Goal: Transaction & Acquisition: Purchase product/service

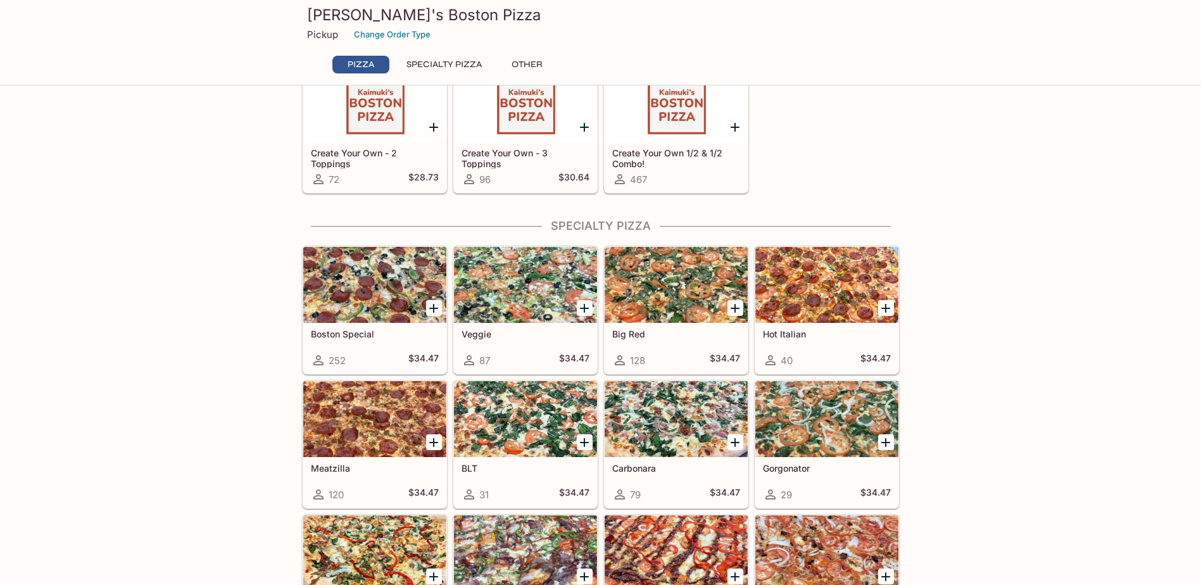
scroll to position [397, 0]
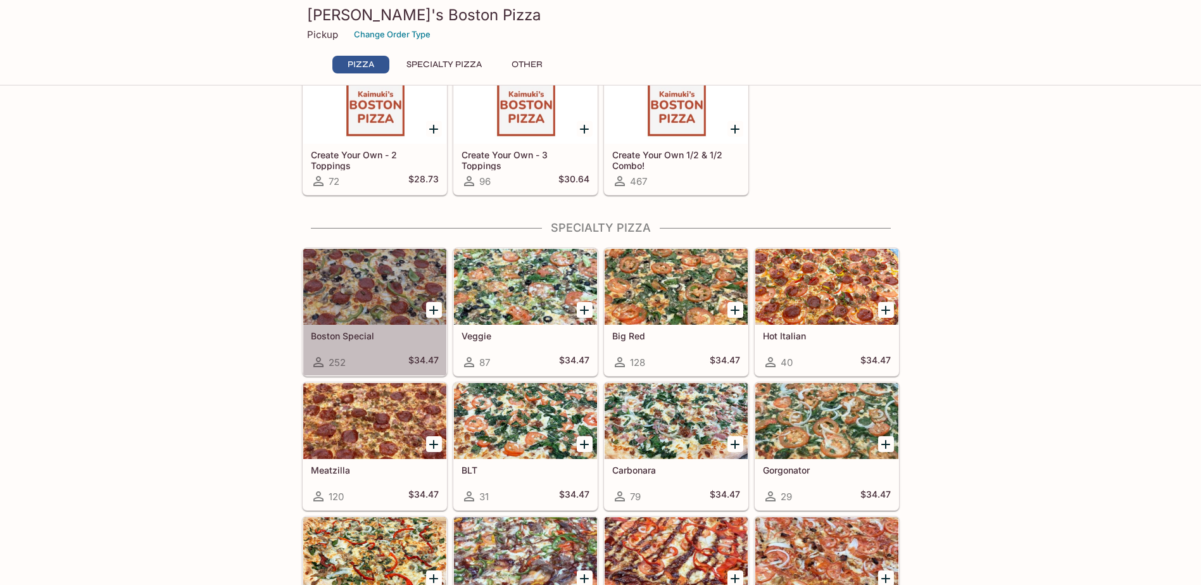
click at [365, 284] on div at bounding box center [374, 287] width 143 height 76
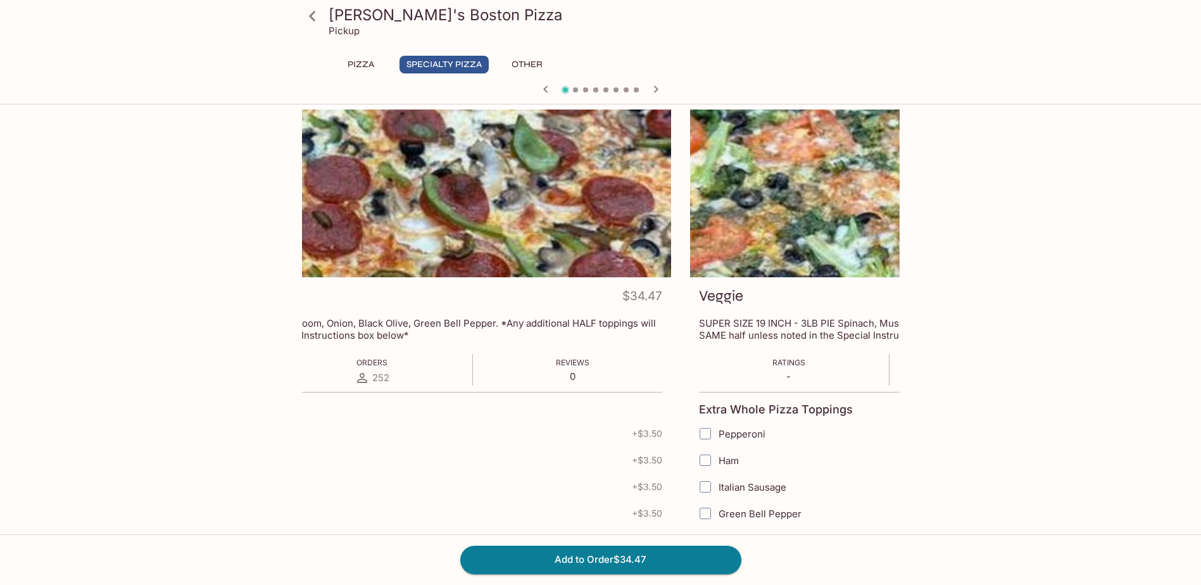
click at [531, 65] on button "Other" at bounding box center [527, 65] width 57 height 18
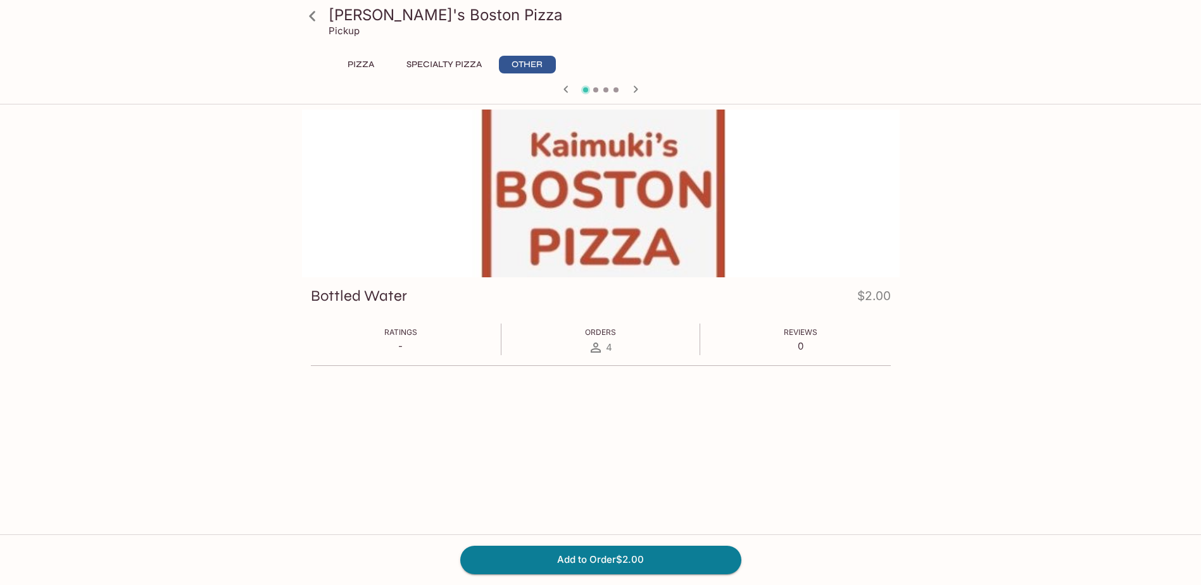
click at [314, 21] on icon at bounding box center [312, 16] width 22 height 22
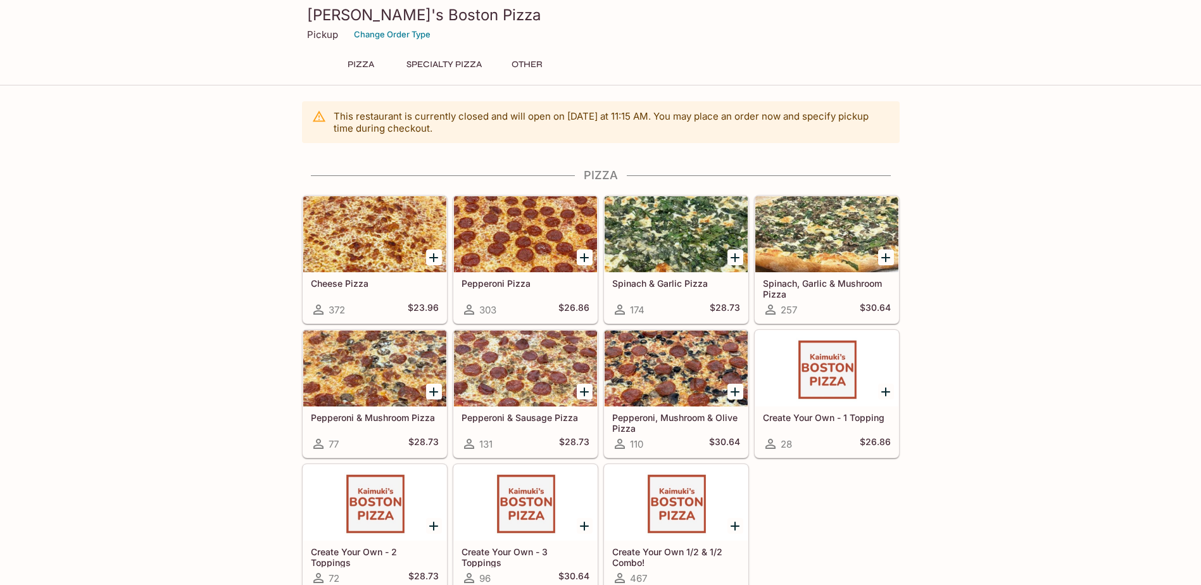
click at [449, 29] on div "Pickup Change Order Type" at bounding box center [601, 35] width 588 height 20
click at [355, 27] on button "Change Order Type" at bounding box center [392, 35] width 88 height 20
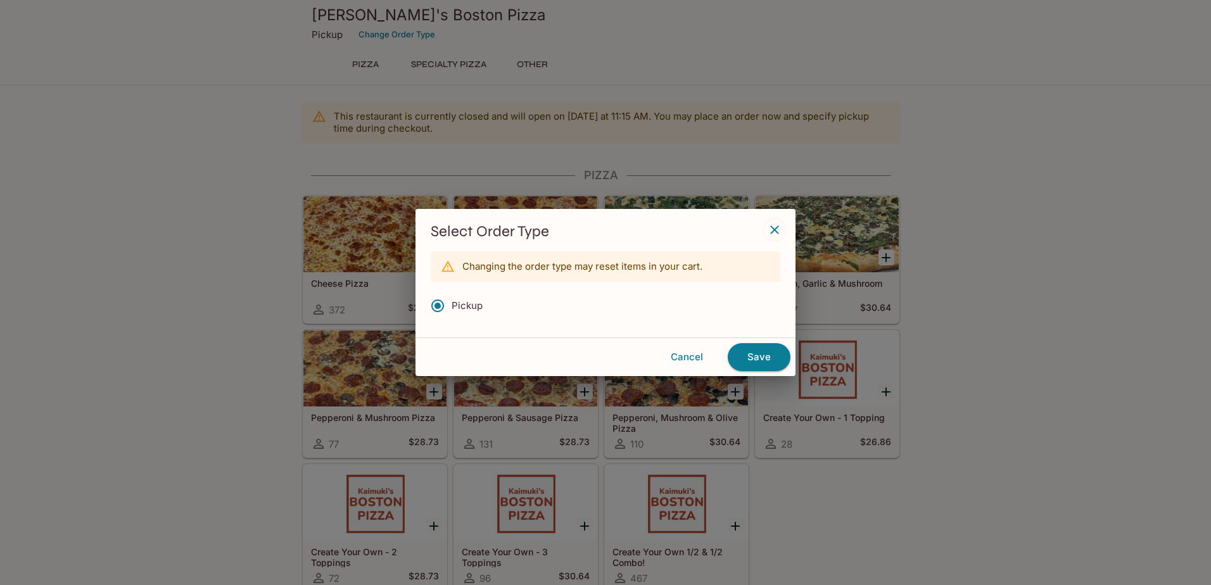
click at [777, 230] on icon "button" at bounding box center [774, 229] width 15 height 15
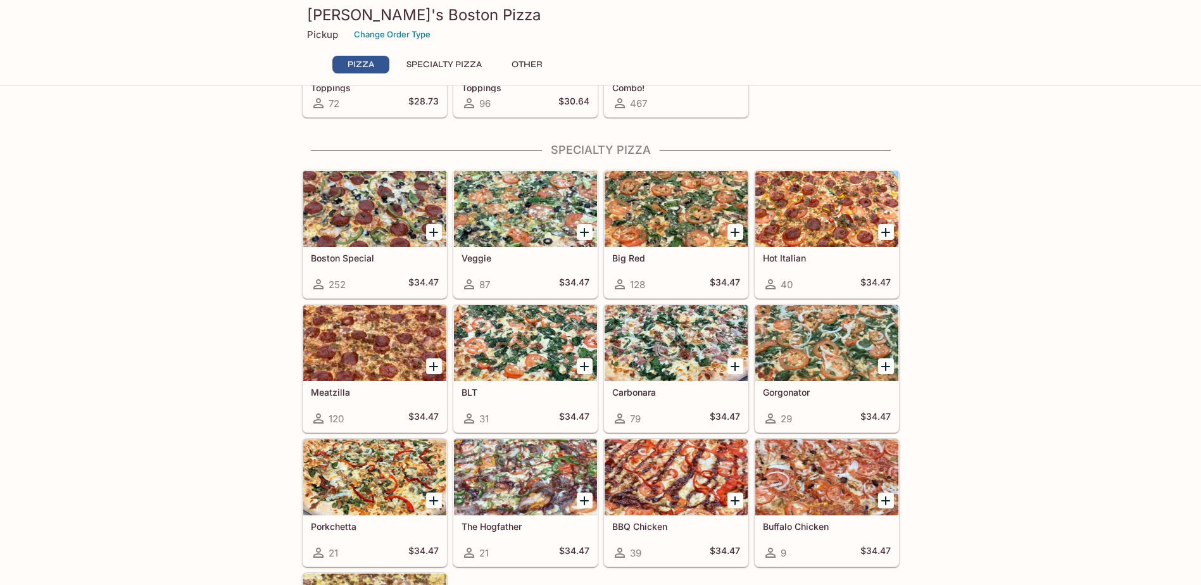
scroll to position [476, 0]
click at [666, 345] on div at bounding box center [676, 343] width 143 height 76
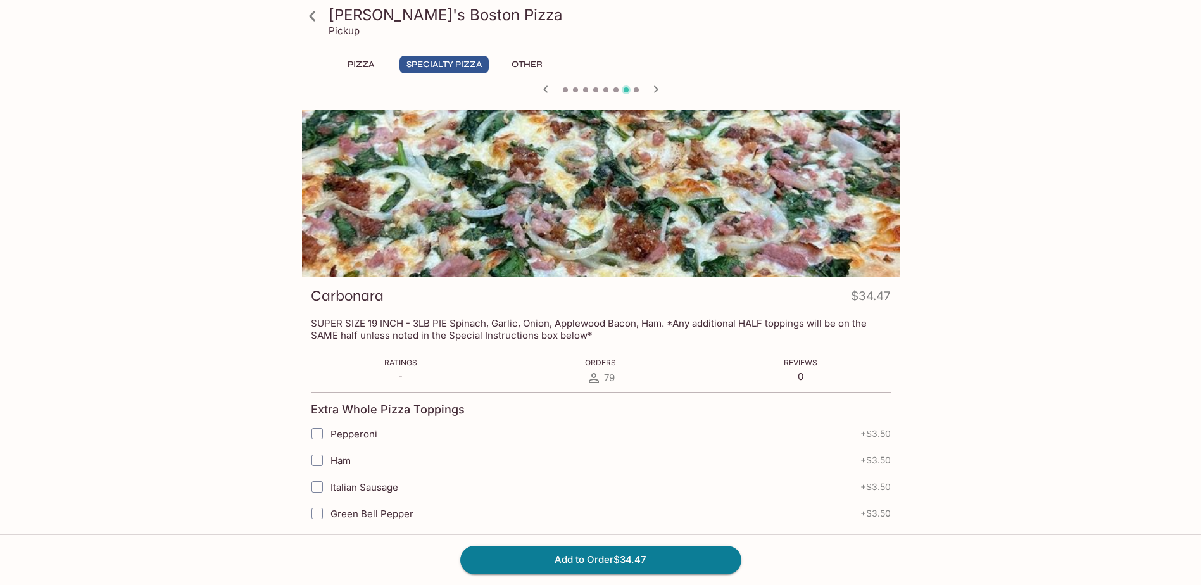
click at [545, 89] on icon "button" at bounding box center [545, 89] width 15 height 15
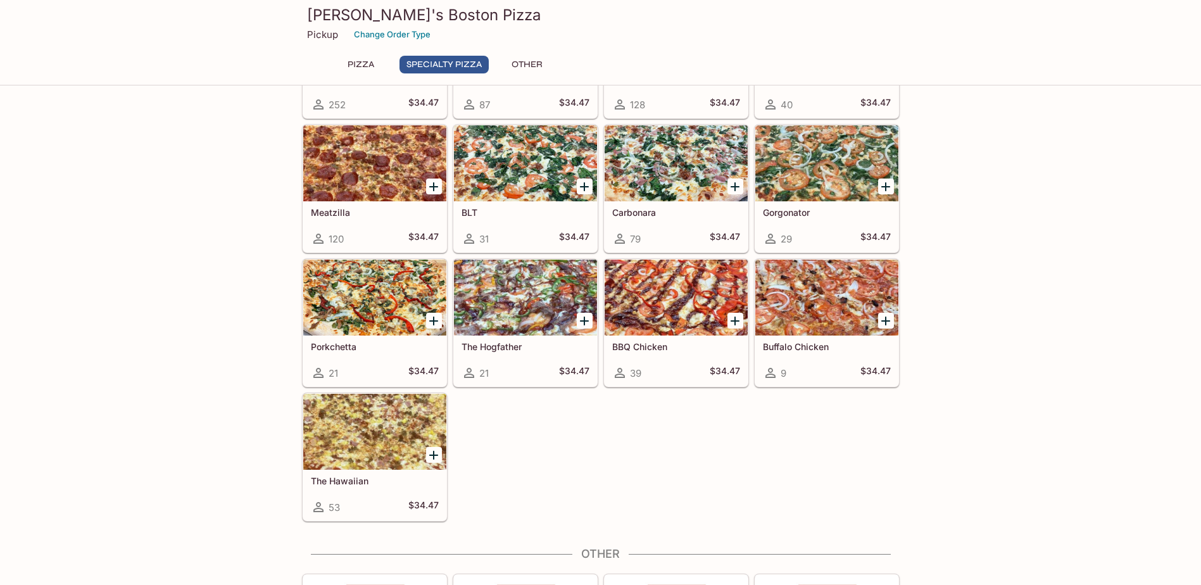
scroll to position [671, 0]
